Goal: Task Accomplishment & Management: Manage account settings

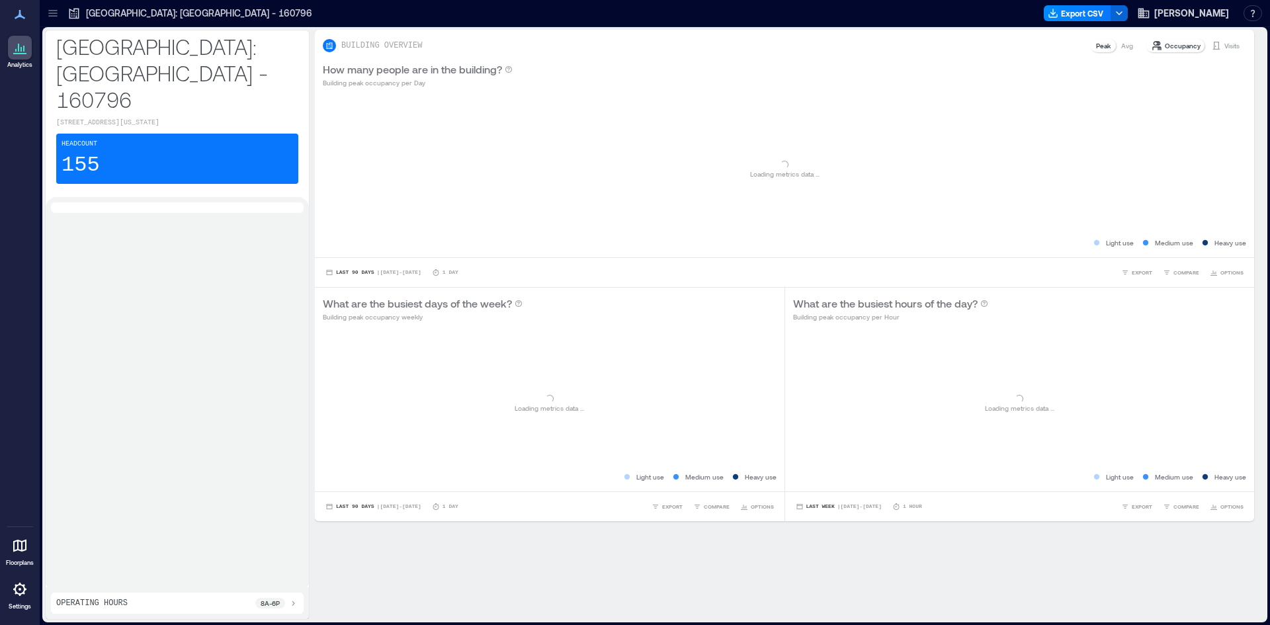
click at [20, 591] on icon at bounding box center [20, 589] width 3 height 3
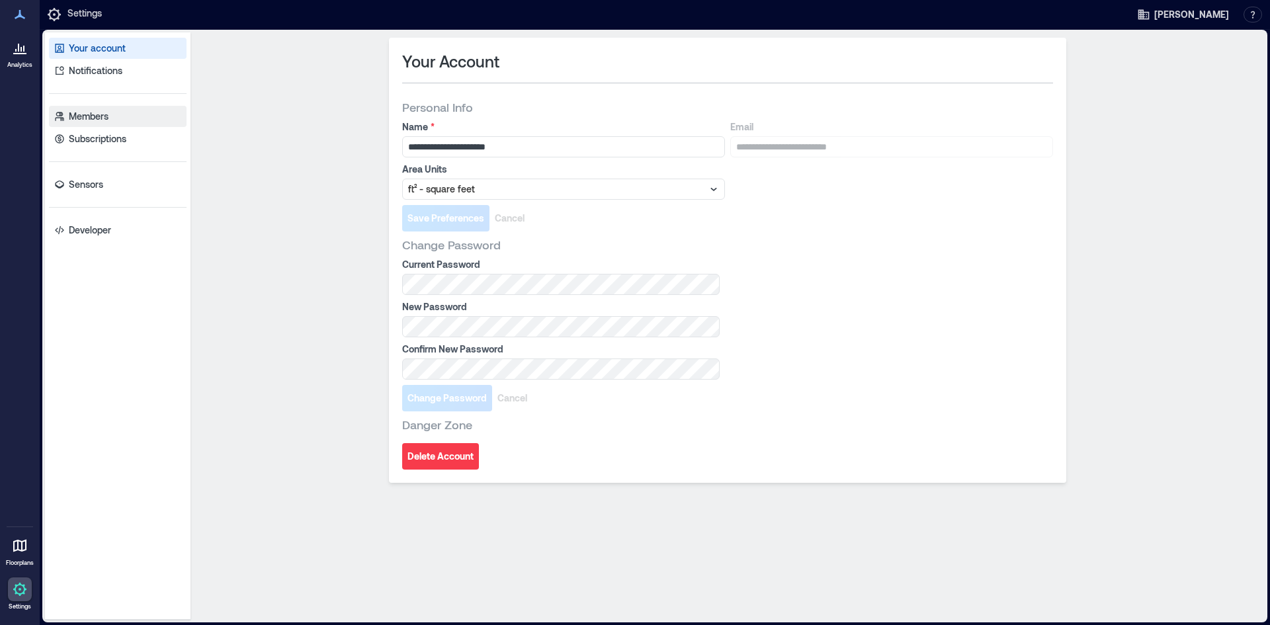
click at [109, 117] on link "Members" at bounding box center [118, 116] width 138 height 21
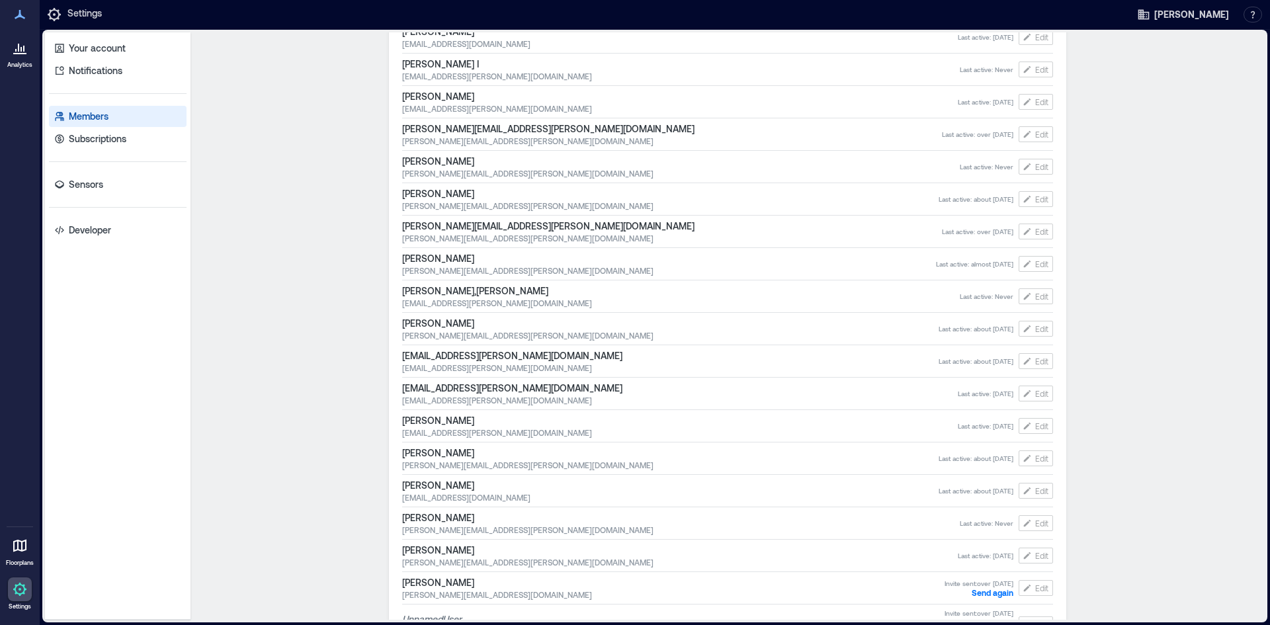
scroll to position [1798, 0]
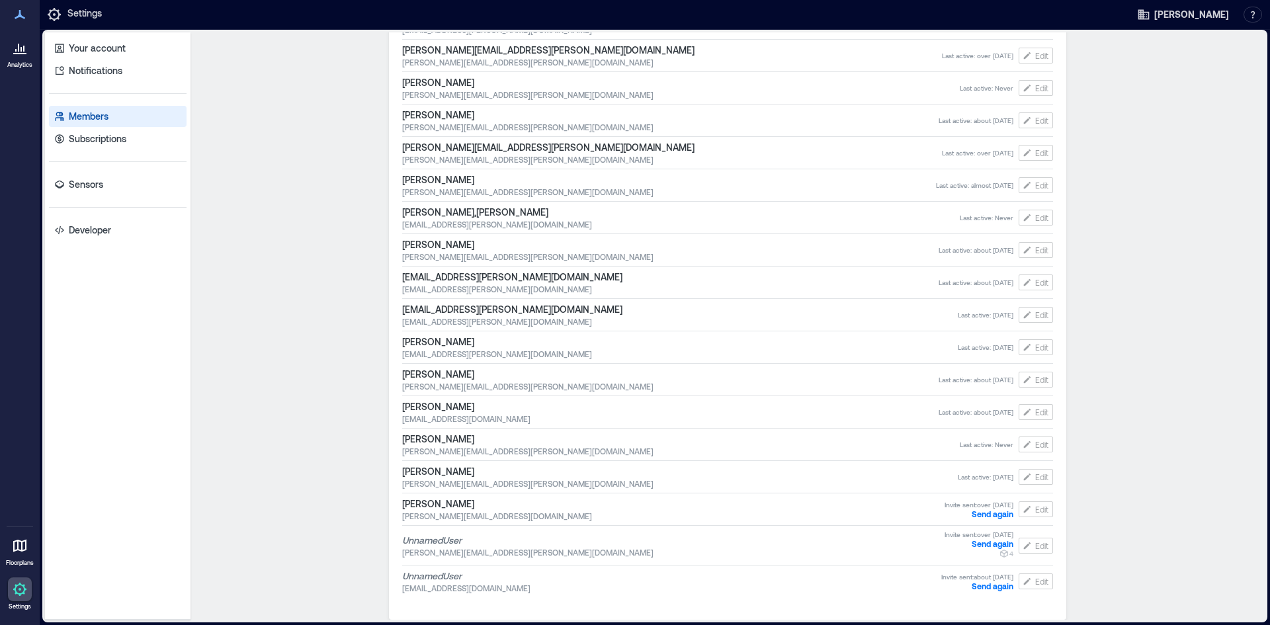
drag, startPoint x: 0, startPoint y: 329, endPoint x: 9, endPoint y: 330, distance: 9.4
click at [0, 329] on div "Analytics Floorplans Settings" at bounding box center [20, 312] width 40 height 625
